Goal: Information Seeking & Learning: Learn about a topic

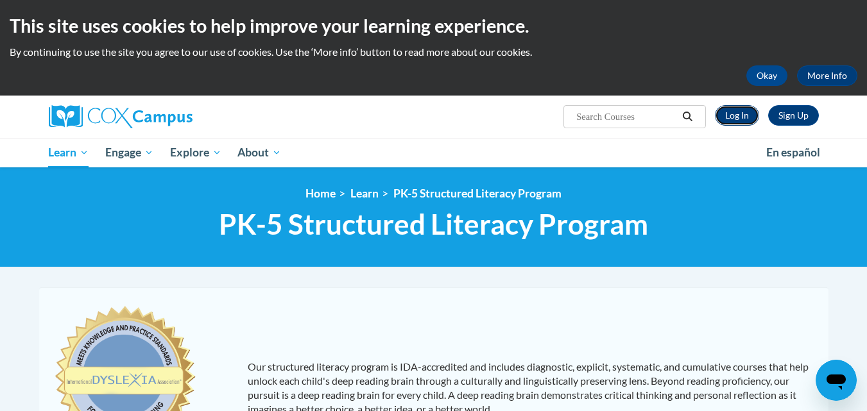
click at [739, 113] on link "Log In" at bounding box center [737, 115] width 44 height 21
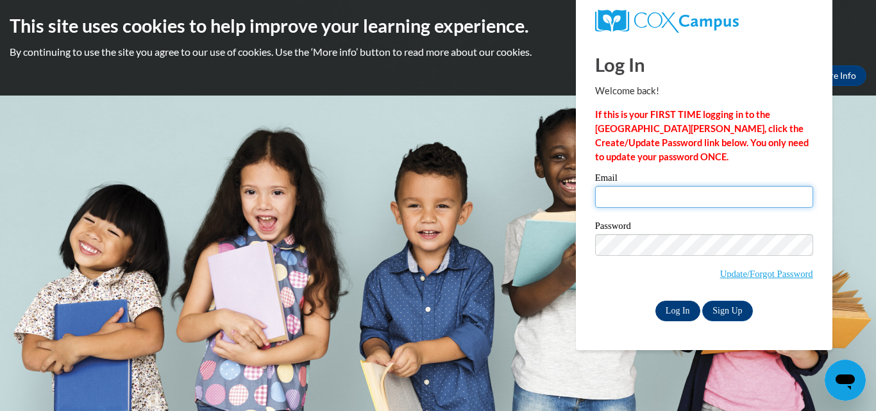
type input "makaylakaster@gmail.com"
click at [667, 307] on input "Log In" at bounding box center [678, 311] width 45 height 21
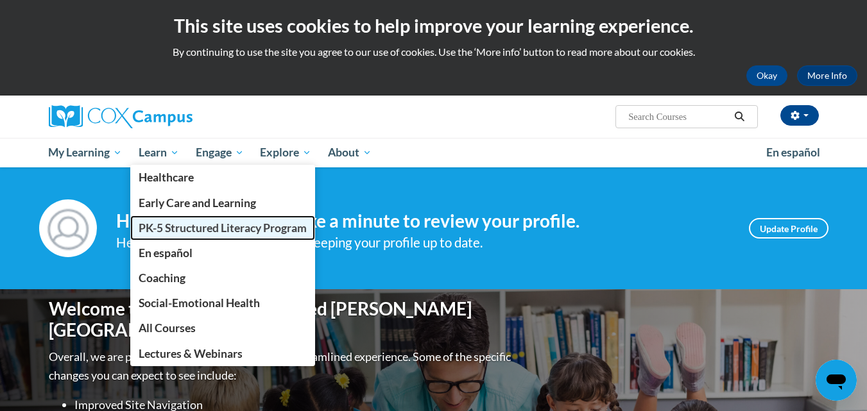
click at [166, 229] on span "PK-5 Structured Literacy Program" at bounding box center [223, 227] width 168 height 13
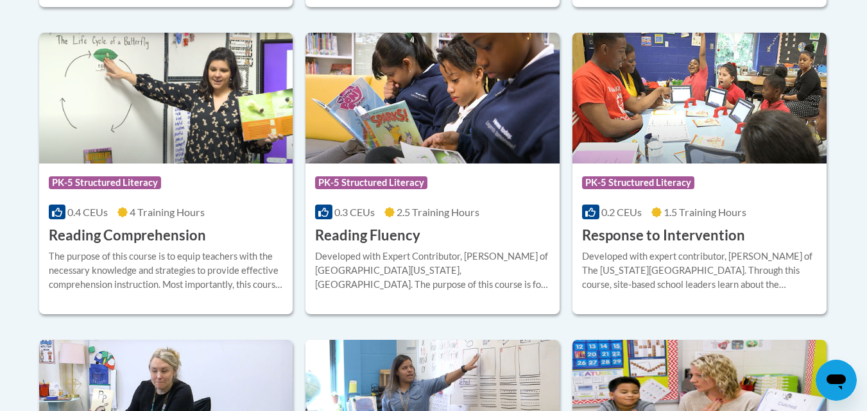
scroll to position [1219, 0]
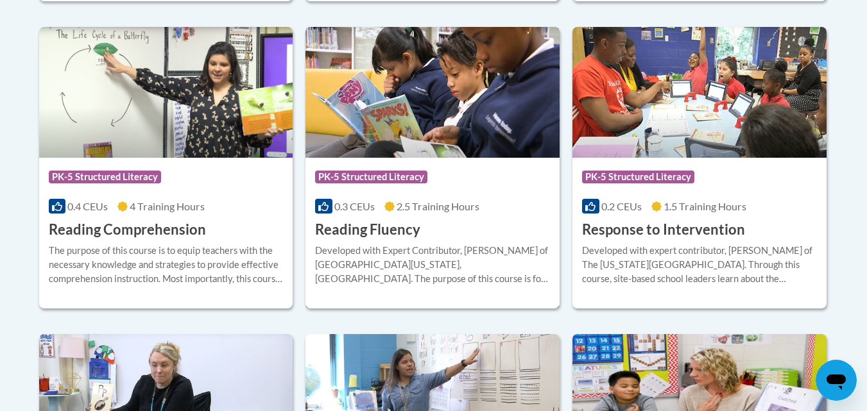
click at [382, 233] on h3 "Reading Fluency" at bounding box center [367, 230] width 105 height 20
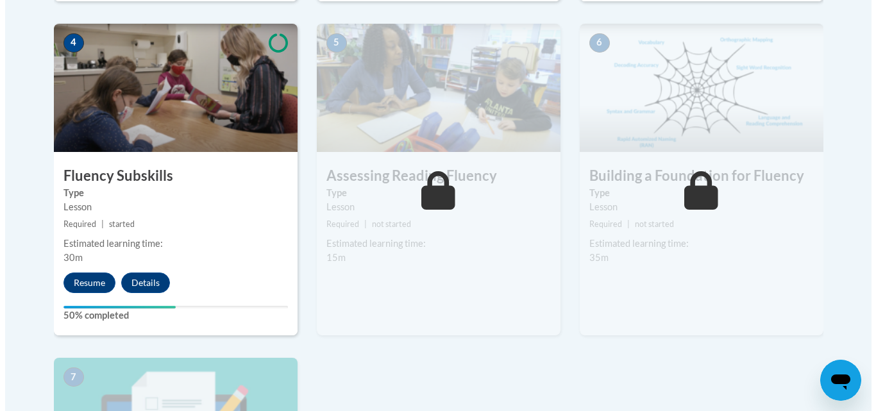
scroll to position [770, 0]
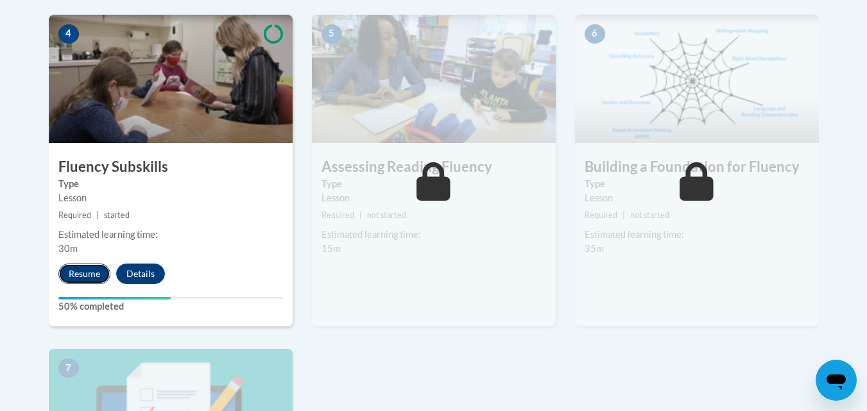
click at [83, 275] on button "Resume" at bounding box center [84, 274] width 52 height 21
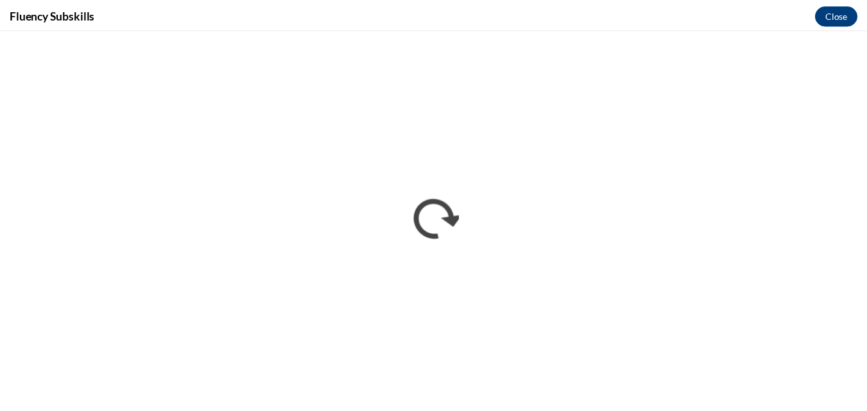
scroll to position [0, 0]
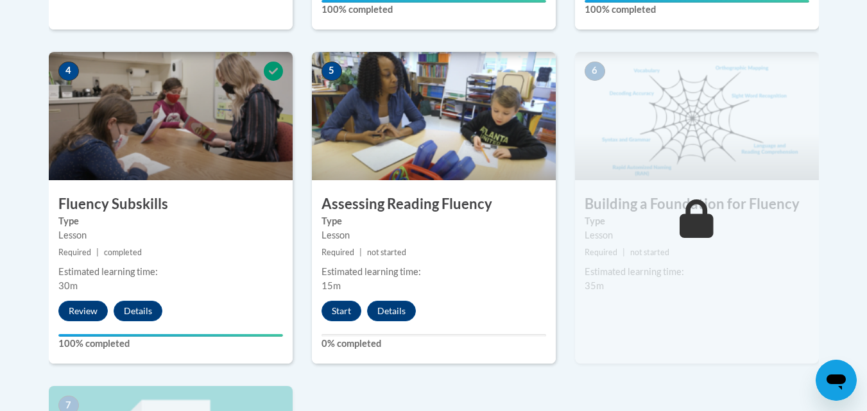
scroll to position [706, 0]
